Goal: Navigation & Orientation: Understand site structure

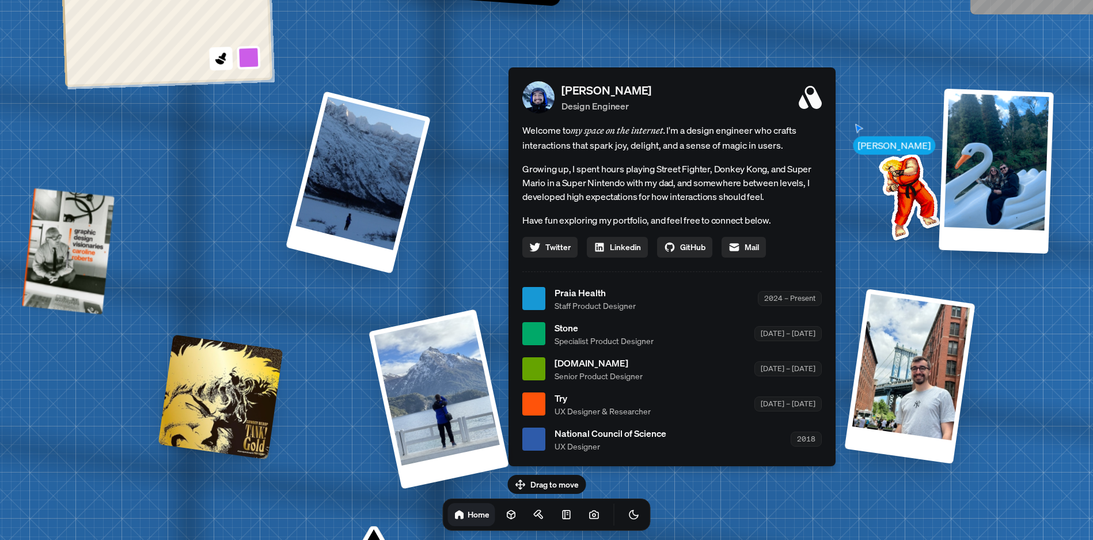
drag, startPoint x: 570, startPoint y: 391, endPoint x: 714, endPoint y: 412, distance: 146.0
click at [711, 414] on ul "Praia Health Staff Product Designer 2024 – Present Stone Specialist Product Des…" at bounding box center [671, 369] width 299 height 166
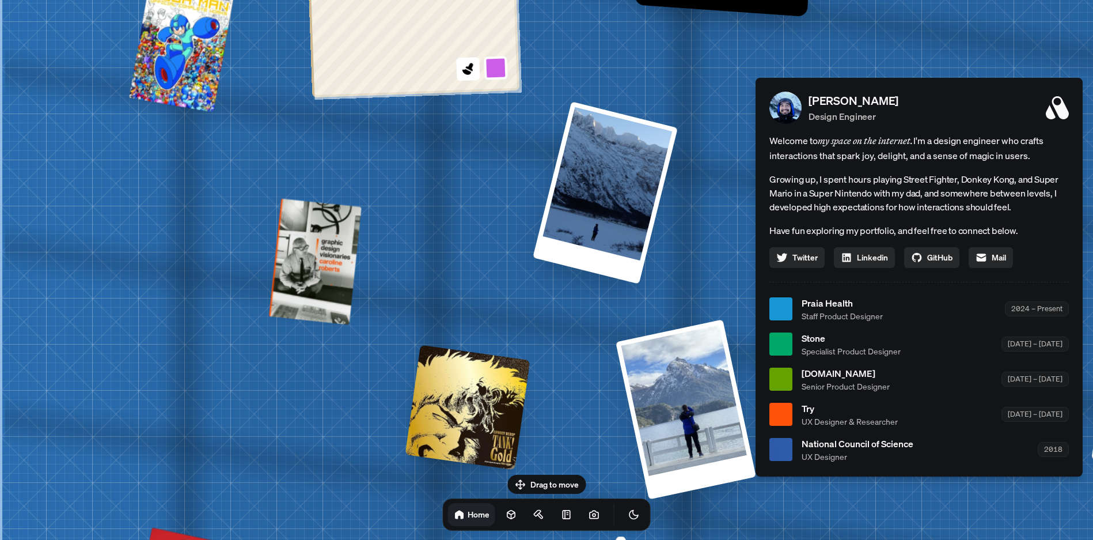
drag, startPoint x: 799, startPoint y: 336, endPoint x: 1052, endPoint y: 450, distance: 277.1
click at [1052, 357] on div "Stone Specialist Product Designer [DATE] – [DATE]" at bounding box center [935, 344] width 267 height 26
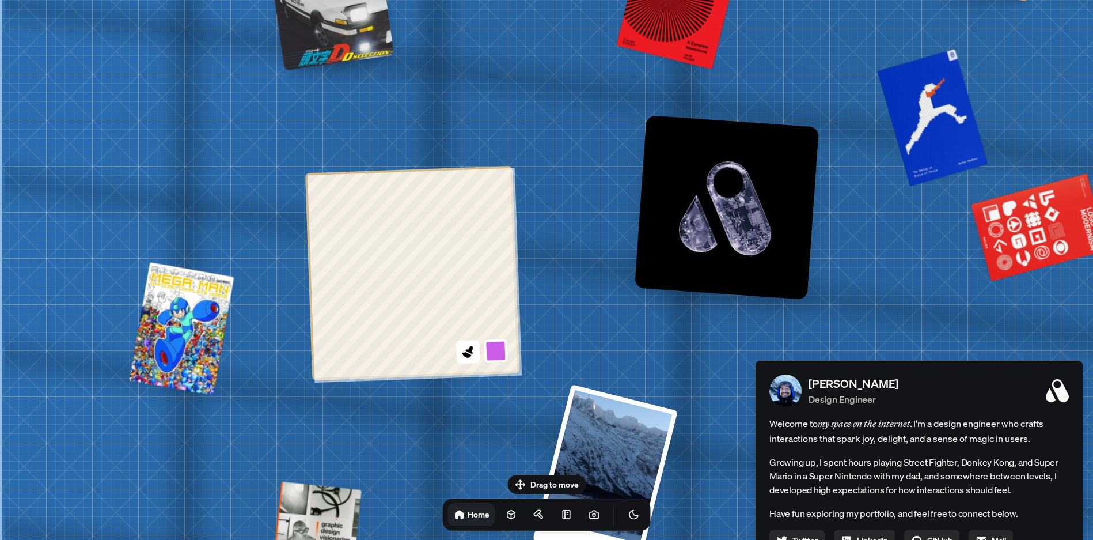
drag, startPoint x: 911, startPoint y: 332, endPoint x: 914, endPoint y: 483, distance: 150.9
click at [914, 483] on p "Growing up, I spent hours playing Street Fighter, Donkey Kong, and Super Mario …" at bounding box center [918, 475] width 299 height 41
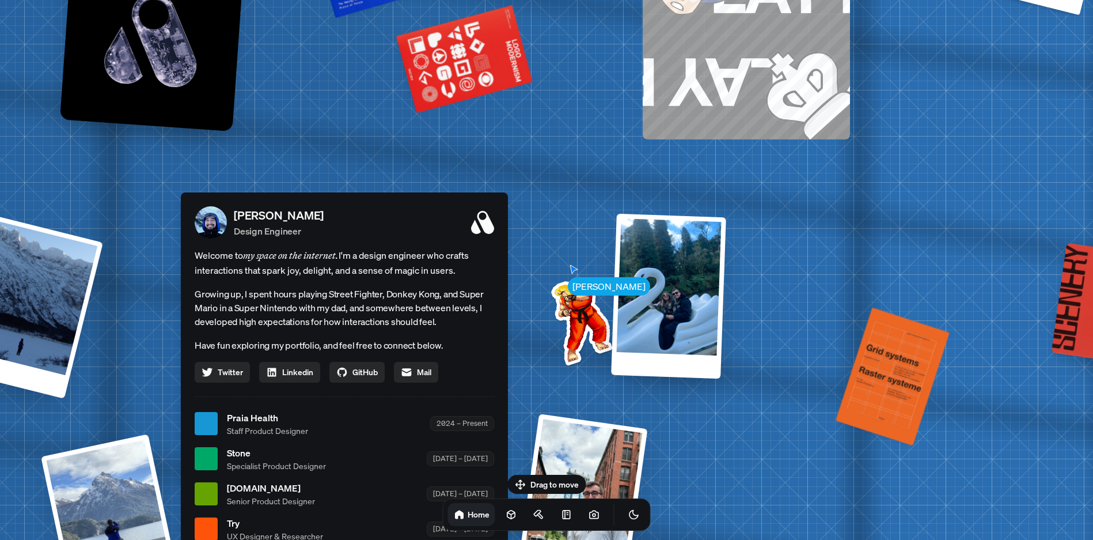
drag, startPoint x: 931, startPoint y: 303, endPoint x: 356, endPoint y: 135, distance: 598.8
click at [356, 135] on div "[PERSON_NAME] [PERSON_NAME] Design Engineer Welcome to my space on the internet…" at bounding box center [346, 423] width 1723 height 1509
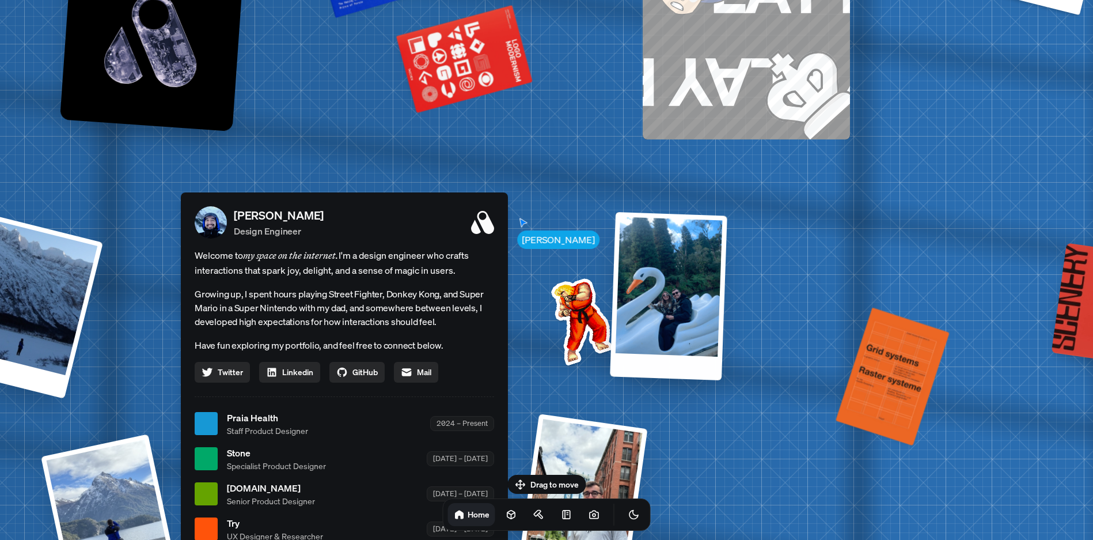
click at [704, 276] on div at bounding box center [668, 295] width 117 height 168
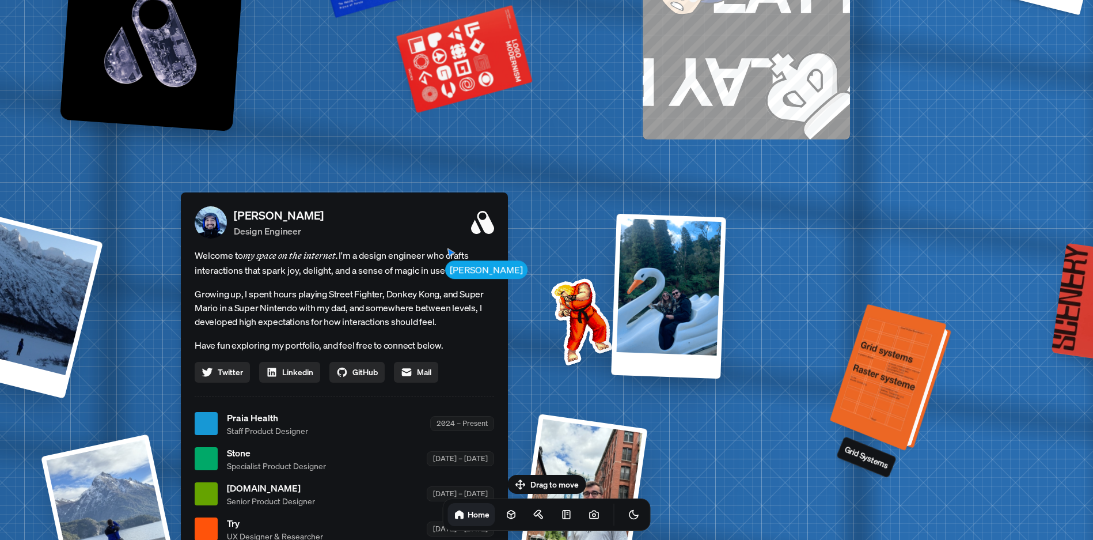
click at [879, 373] on div at bounding box center [896, 379] width 109 height 136
click at [905, 400] on div at bounding box center [896, 379] width 109 height 136
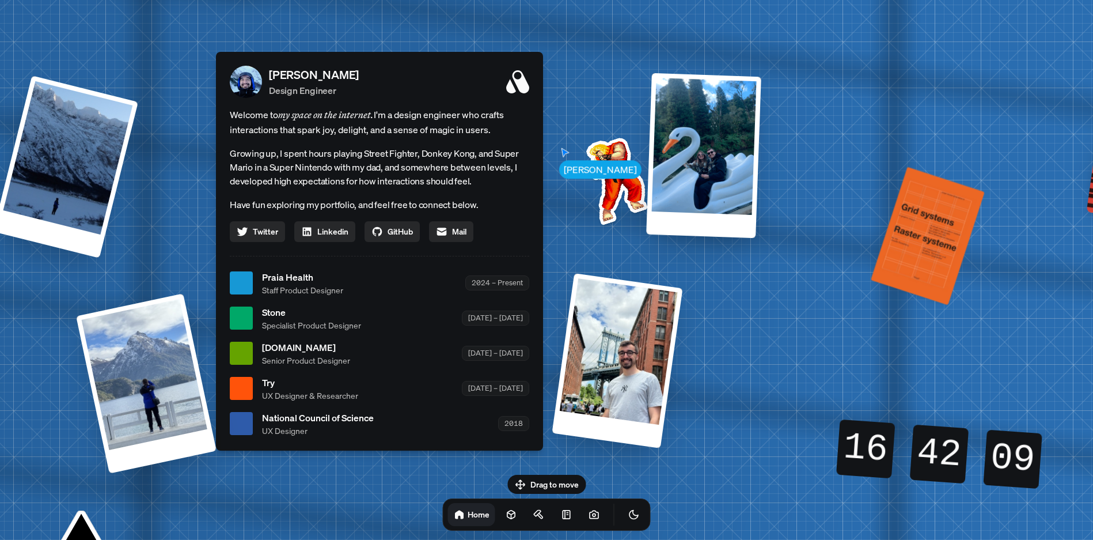
drag, startPoint x: 726, startPoint y: 333, endPoint x: 825, endPoint y: 172, distance: 188.4
click at [817, 170] on div "[PERSON_NAME] [PERSON_NAME] Design Engineer Welcome to my space on the internet…" at bounding box center [381, 283] width 1723 height 1509
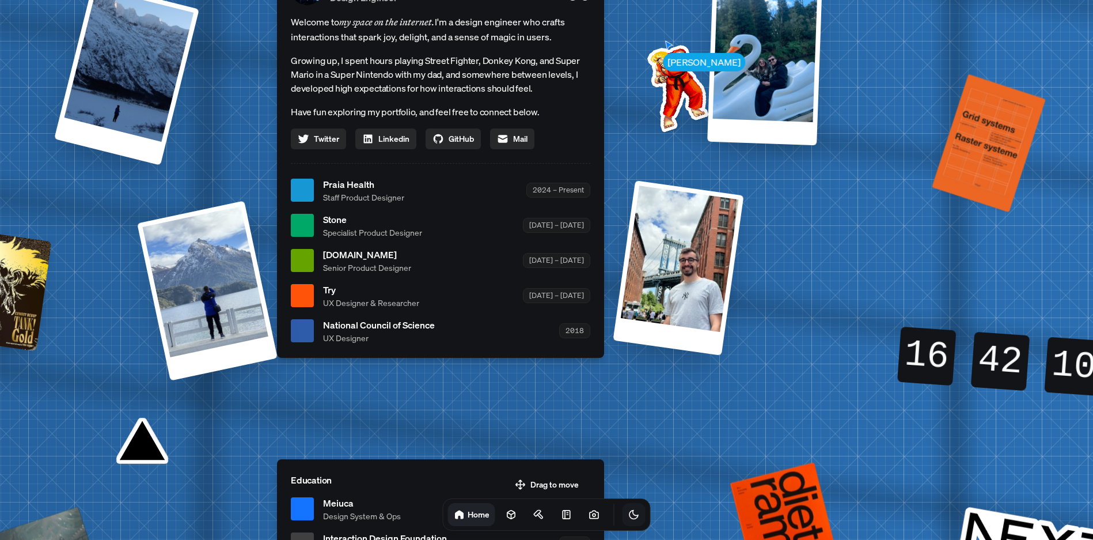
click at [628, 510] on button "Toggle Theme" at bounding box center [634, 514] width 23 height 23
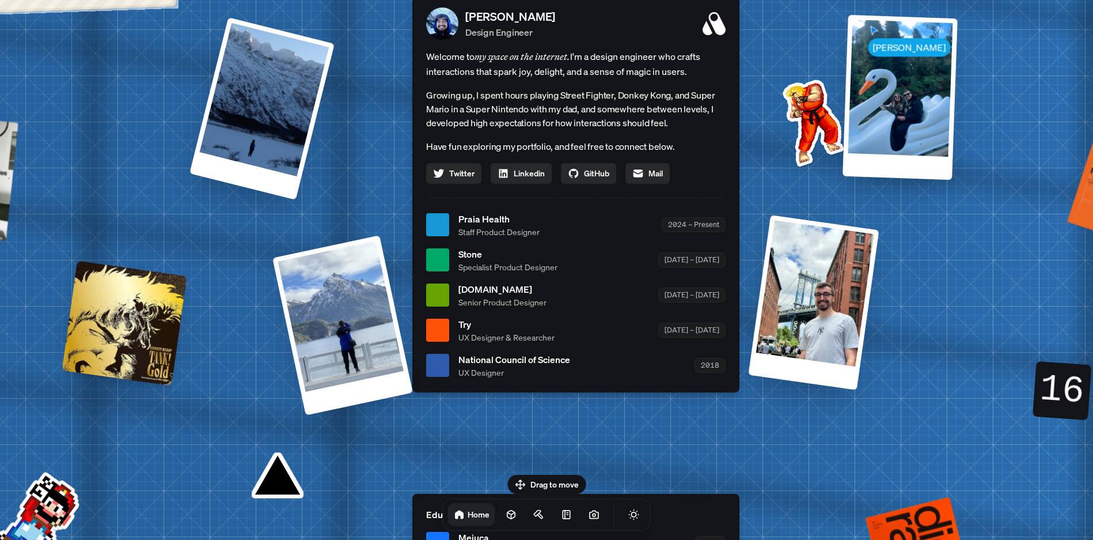
drag, startPoint x: 798, startPoint y: 439, endPoint x: 882, endPoint y: 463, distance: 87.3
click at [882, 463] on div "[PERSON_NAME] [PERSON_NAME] Design Engineer Welcome to my space on the internet…" at bounding box center [578, 225] width 1723 height 1509
click at [533, 510] on icon at bounding box center [539, 514] width 12 height 12
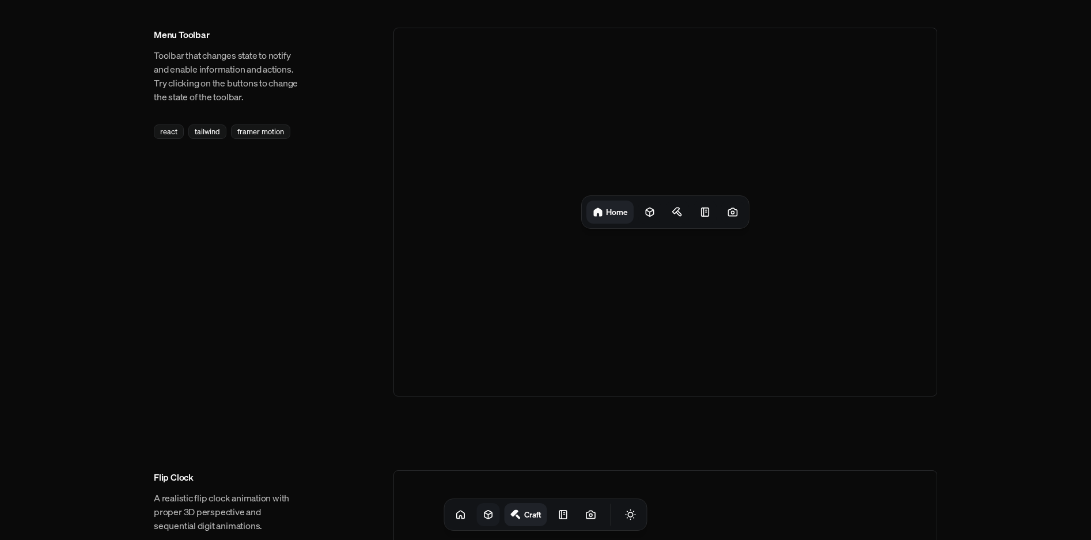
click at [483, 514] on icon at bounding box center [489, 514] width 12 height 12
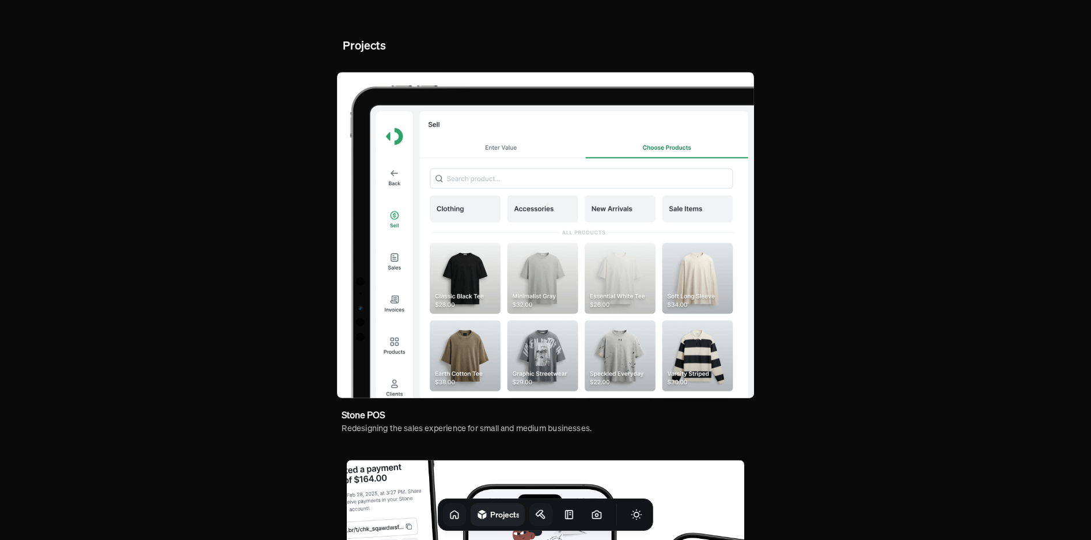
click at [447, 515] on link at bounding box center [454, 514] width 23 height 23
